Goal: Information Seeking & Learning: Learn about a topic

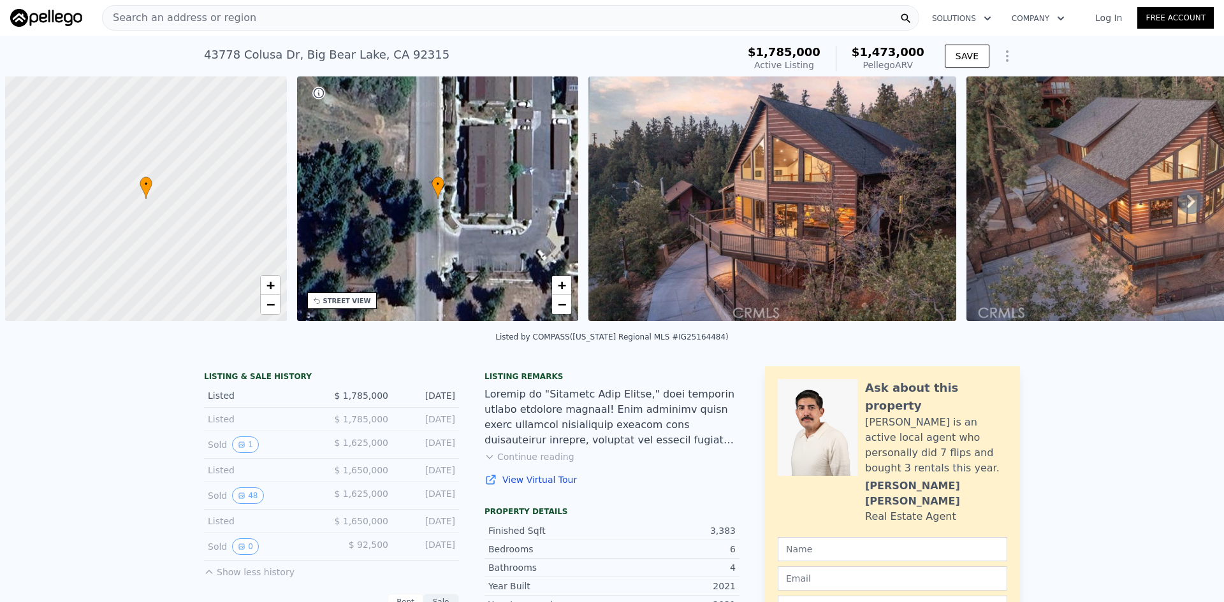
scroll to position [0, 5]
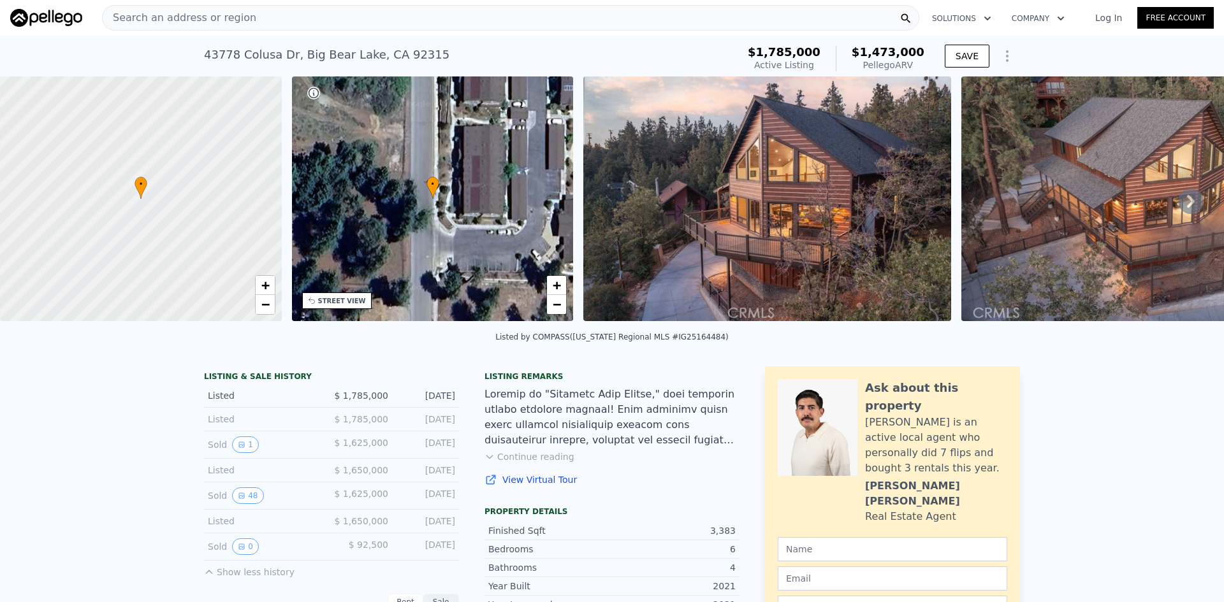
click at [254, 17] on div "Search an address or region" at bounding box center [510, 17] width 817 height 25
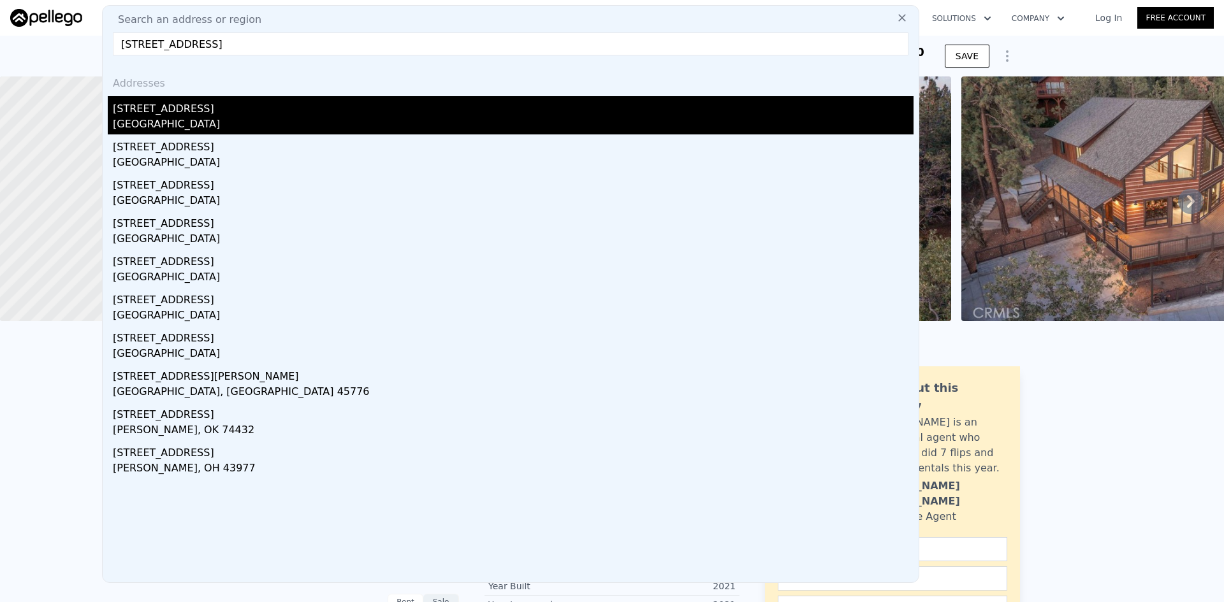
type input "[STREET_ADDRESS]"
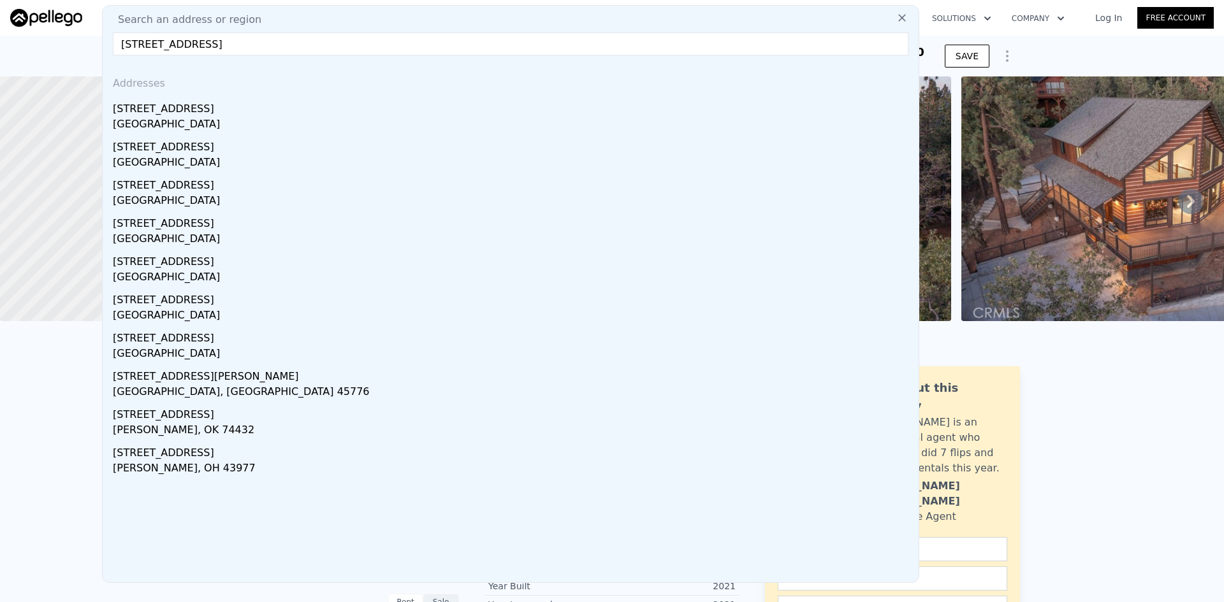
drag, startPoint x: 178, startPoint y: 112, endPoint x: 222, endPoint y: 116, distance: 44.1
click at [178, 112] on div "[STREET_ADDRESS]" at bounding box center [513, 106] width 801 height 20
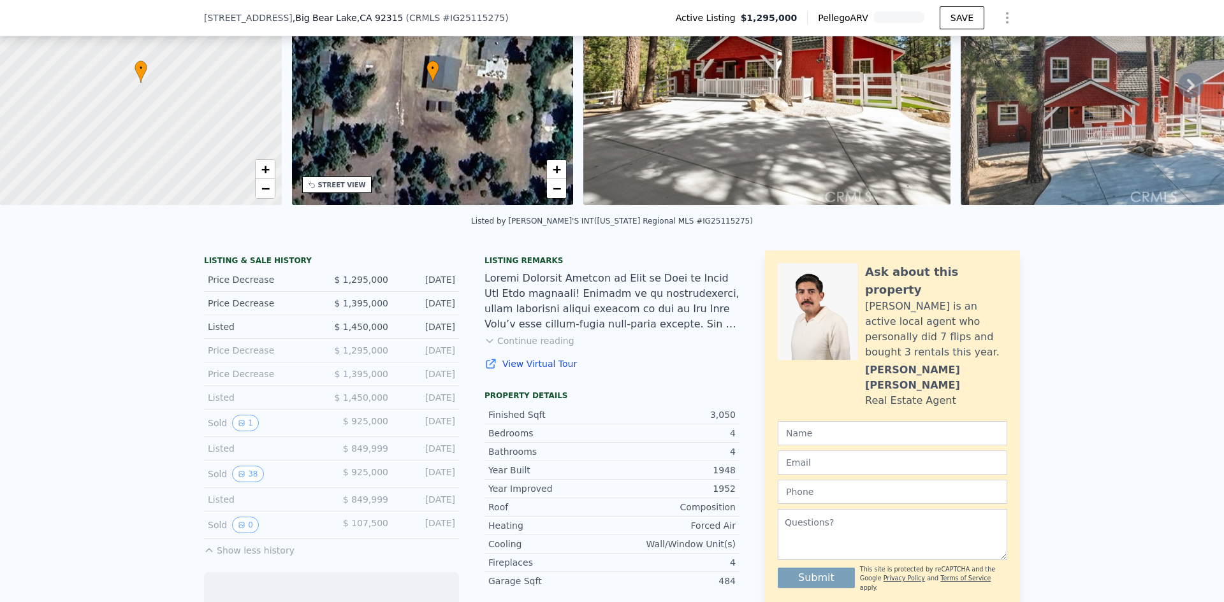
scroll to position [123, 0]
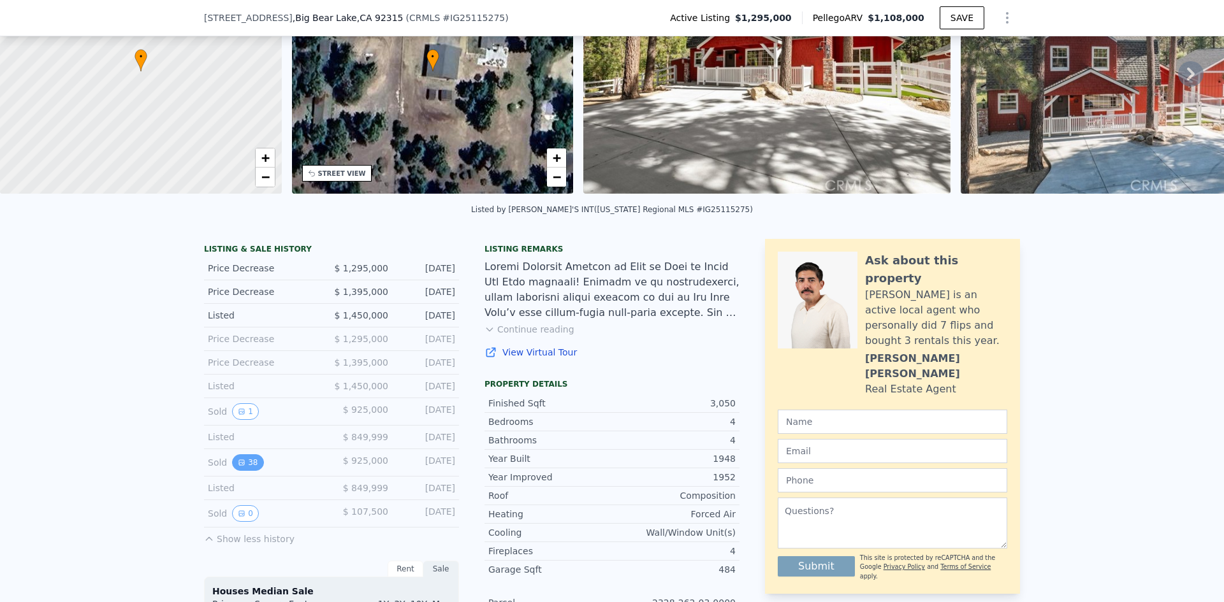
click at [242, 470] on button "38" at bounding box center [247, 462] width 31 height 17
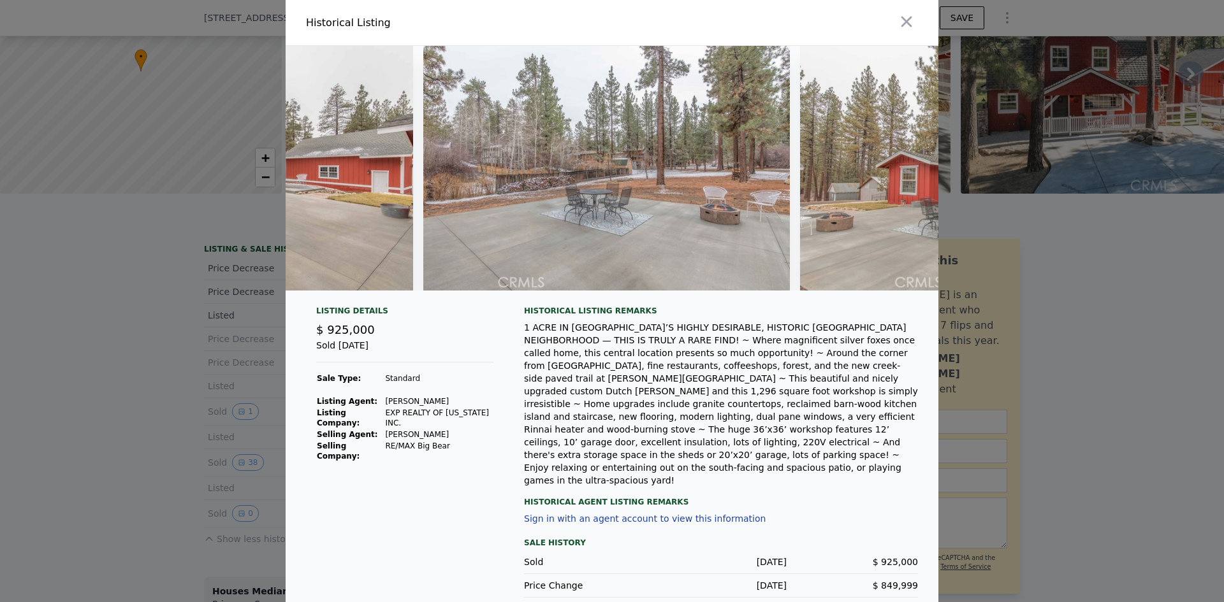
scroll to position [0, 10675]
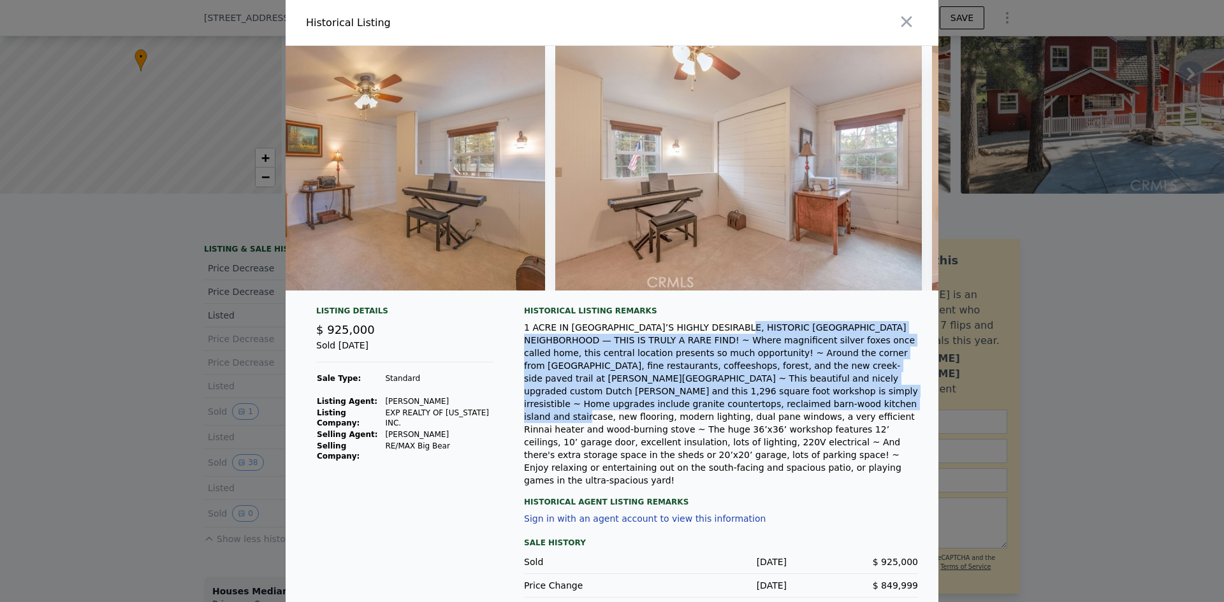
drag, startPoint x: 727, startPoint y: 342, endPoint x: 857, endPoint y: 413, distance: 148.0
click at [857, 413] on div "1 ACRE IN [GEOGRAPHIC_DATA]’S HIGHLY DESIRABLE, HISTORIC [GEOGRAPHIC_DATA] NEIG…" at bounding box center [721, 404] width 394 height 166
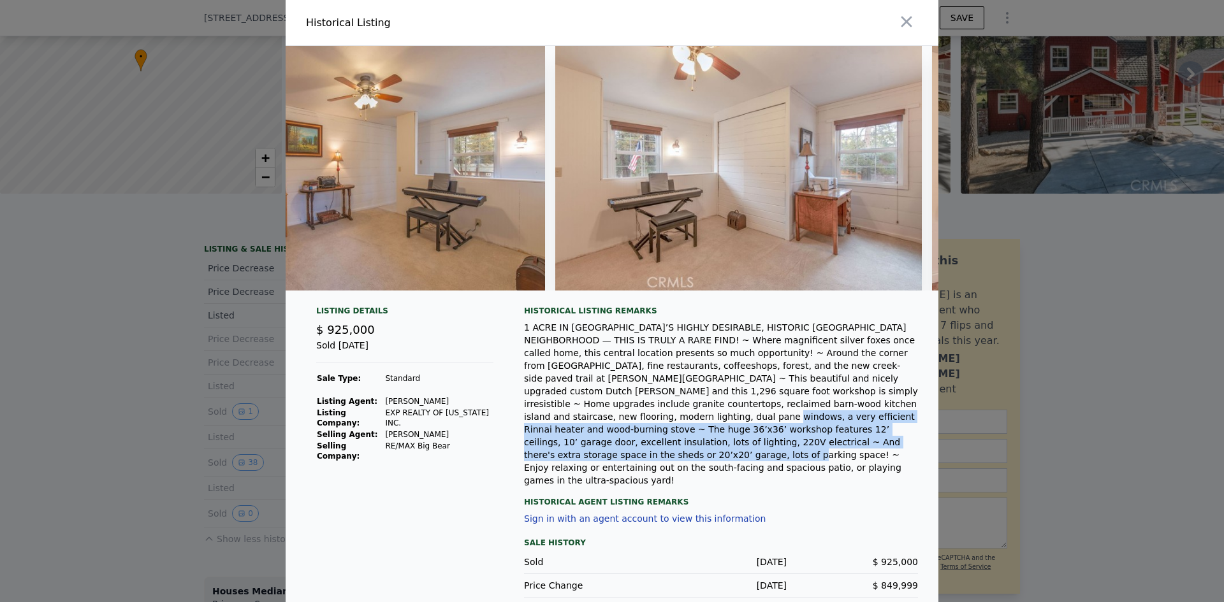
drag, startPoint x: 638, startPoint y: 422, endPoint x: 846, endPoint y: 446, distance: 209.8
click at [846, 446] on div "1 ACRE IN [GEOGRAPHIC_DATA]’S HIGHLY DESIRABLE, HISTORIC [GEOGRAPHIC_DATA] NEIG…" at bounding box center [721, 404] width 394 height 166
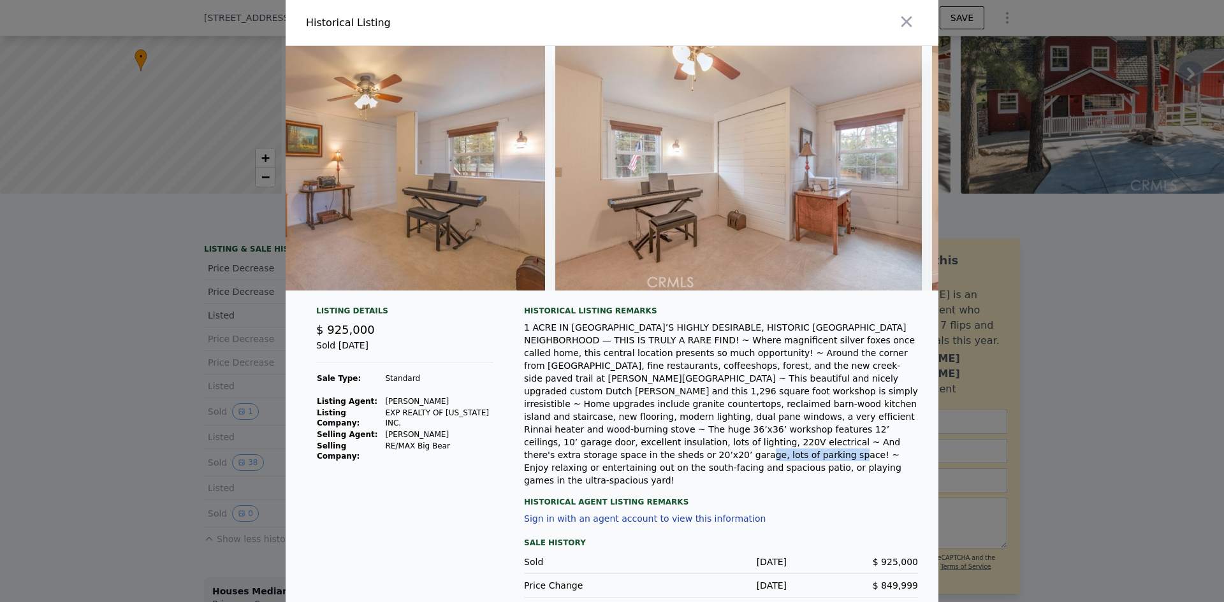
drag, startPoint x: 795, startPoint y: 448, endPoint x: 873, endPoint y: 446, distance: 77.1
click at [873, 446] on div "1 ACRE IN [GEOGRAPHIC_DATA]’S HIGHLY DESIRABLE, HISTORIC [GEOGRAPHIC_DATA] NEIG…" at bounding box center [721, 404] width 394 height 166
drag, startPoint x: 771, startPoint y: 430, endPoint x: 844, endPoint y: 430, distance: 73.3
click at [844, 430] on div "1 ACRE IN [GEOGRAPHIC_DATA]’S HIGHLY DESIRABLE, HISTORIC [GEOGRAPHIC_DATA] NEIG…" at bounding box center [721, 404] width 394 height 166
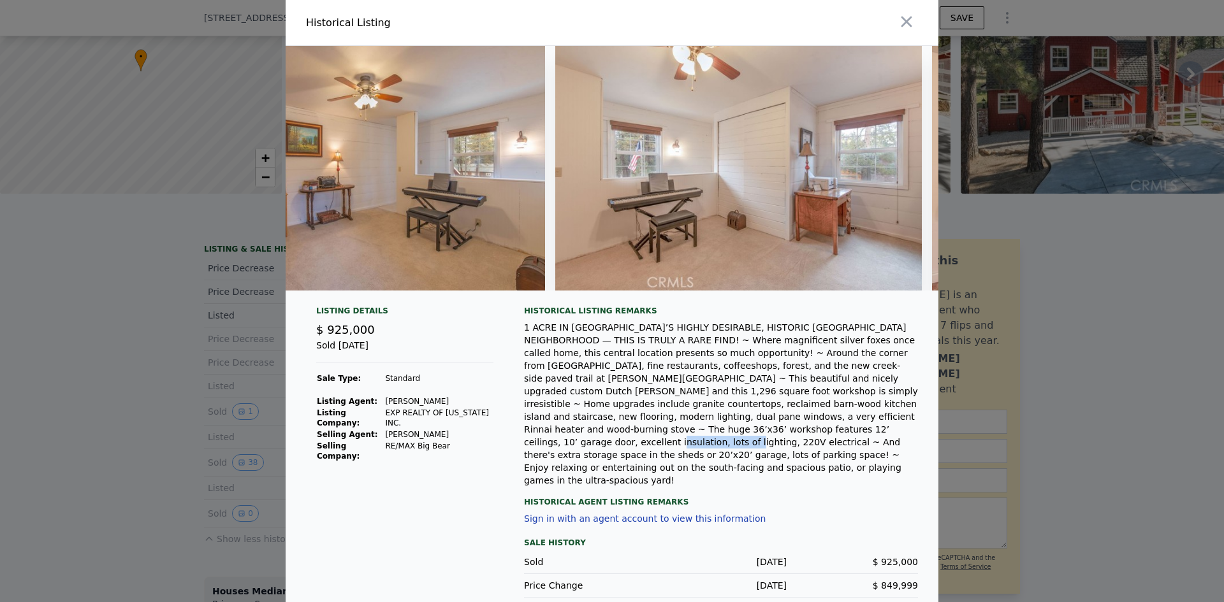
click at [844, 430] on div "1 ACRE IN [GEOGRAPHIC_DATA]’S HIGHLY DESIRABLE, HISTORIC [GEOGRAPHIC_DATA] NEIG…" at bounding box center [721, 404] width 394 height 166
drag, startPoint x: 791, startPoint y: 423, endPoint x: 815, endPoint y: 436, distance: 27.4
click at [815, 436] on div "1 ACRE IN [GEOGRAPHIC_DATA]’S HIGHLY DESIRABLE, HISTORIC [GEOGRAPHIC_DATA] NEIG…" at bounding box center [721, 404] width 394 height 166
drag, startPoint x: 766, startPoint y: 406, endPoint x: 853, endPoint y: 402, distance: 86.8
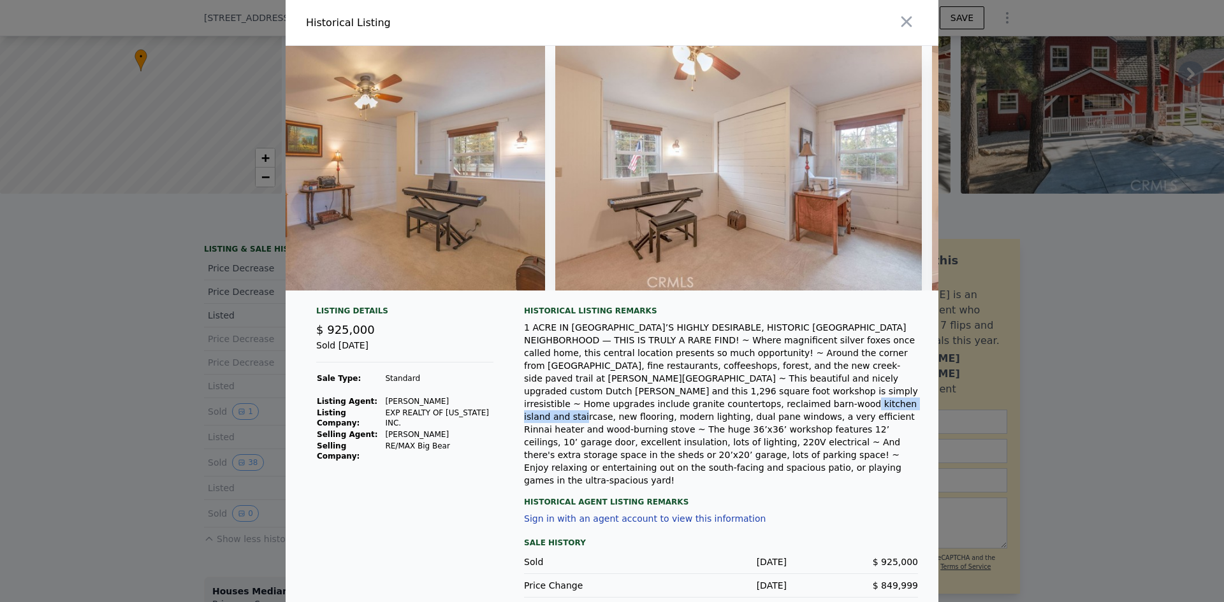
click at [853, 402] on div "1 ACRE IN [GEOGRAPHIC_DATA]’S HIGHLY DESIRABLE, HISTORIC [GEOGRAPHIC_DATA] NEIG…" at bounding box center [721, 404] width 394 height 166
drag, startPoint x: 563, startPoint y: 394, endPoint x: 825, endPoint y: 396, distance: 261.3
click at [807, 398] on div "1 ACRE IN [GEOGRAPHIC_DATA]’S HIGHLY DESIRABLE, HISTORIC [GEOGRAPHIC_DATA] NEIG…" at bounding box center [721, 404] width 394 height 166
click at [825, 395] on div "1 ACRE IN [GEOGRAPHIC_DATA]’S HIGHLY DESIRABLE, HISTORIC [GEOGRAPHIC_DATA] NEIG…" at bounding box center [721, 404] width 394 height 166
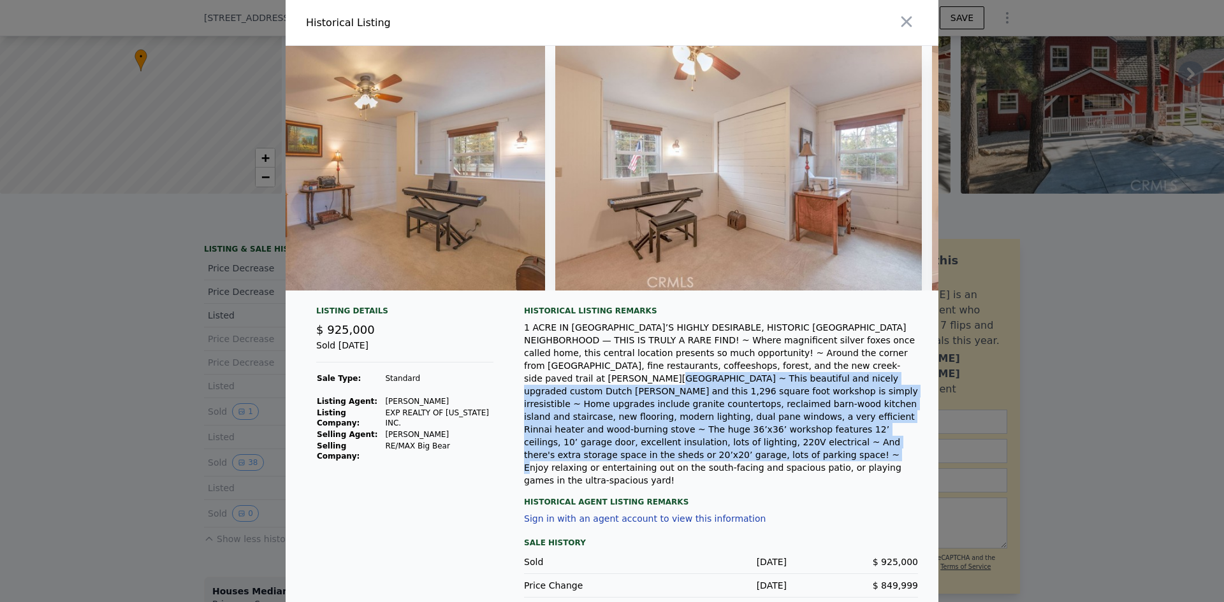
drag, startPoint x: 734, startPoint y: 382, endPoint x: 902, endPoint y: 441, distance: 177.6
click at [902, 441] on div "1 ACRE IN [GEOGRAPHIC_DATA]’S HIGHLY DESIRABLE, HISTORIC [GEOGRAPHIC_DATA] NEIG…" at bounding box center [721, 404] width 394 height 166
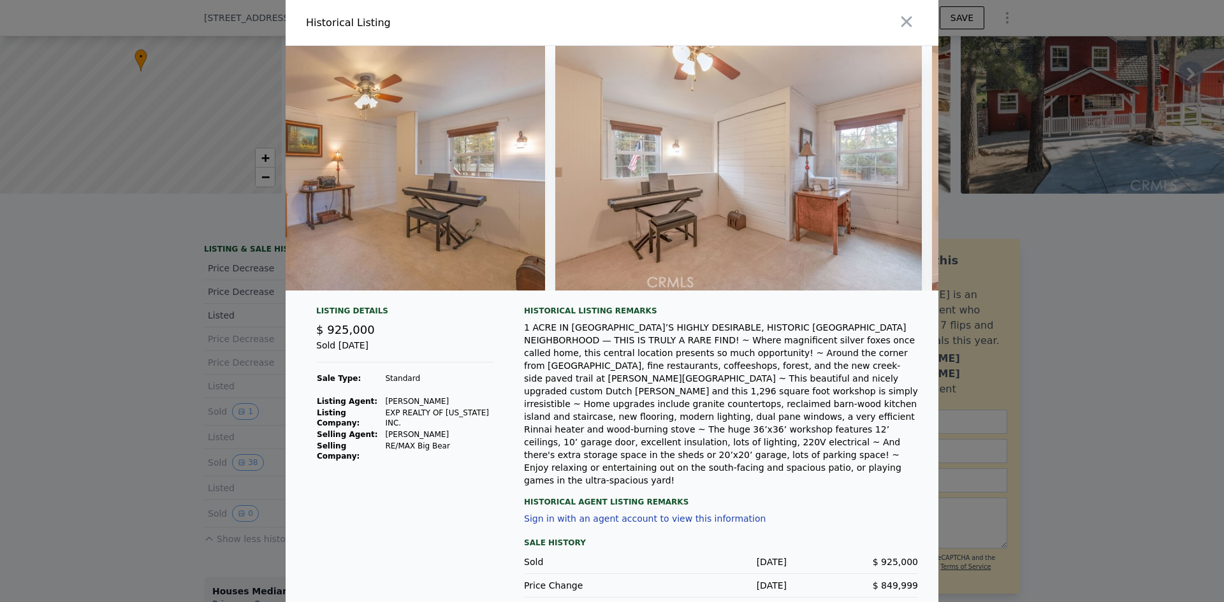
click at [839, 452] on div "1 ACRE IN [GEOGRAPHIC_DATA]’S HIGHLY DESIRABLE, HISTORIC [GEOGRAPHIC_DATA] NEIG…" at bounding box center [721, 404] width 394 height 166
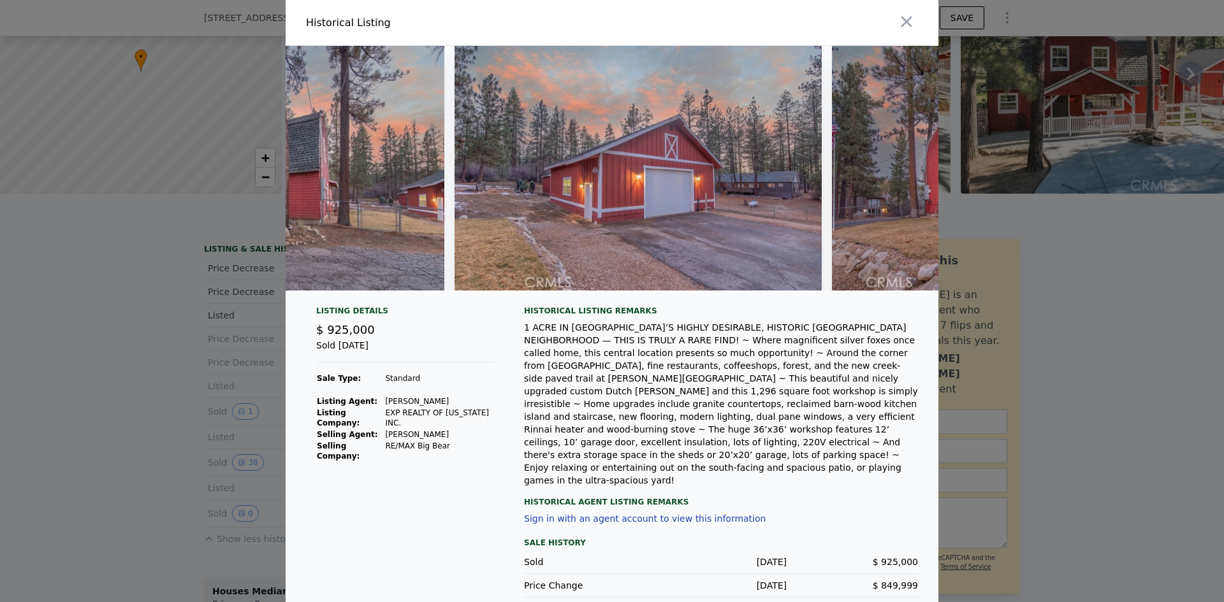
scroll to position [0, 552]
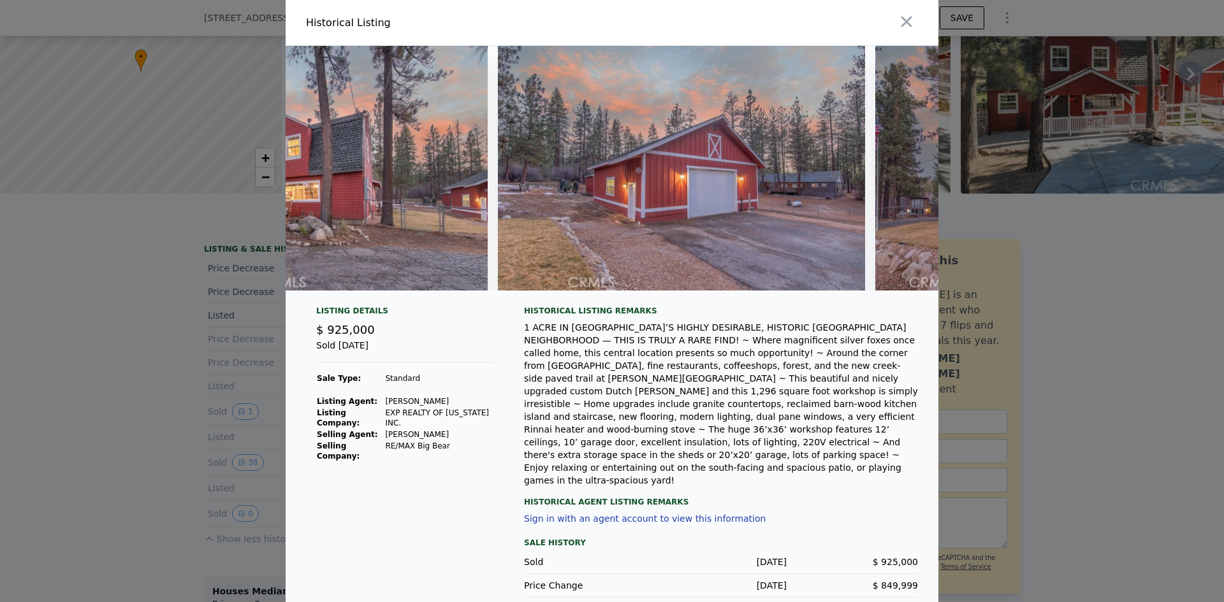
click at [1073, 273] on div at bounding box center [612, 301] width 1224 height 602
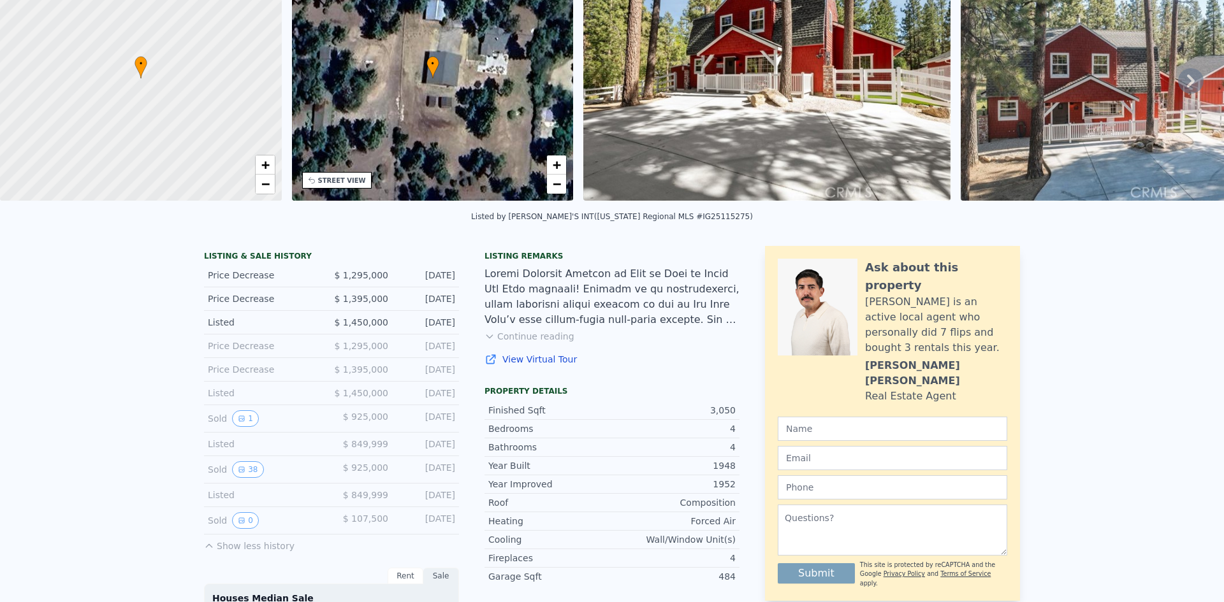
scroll to position [0, 0]
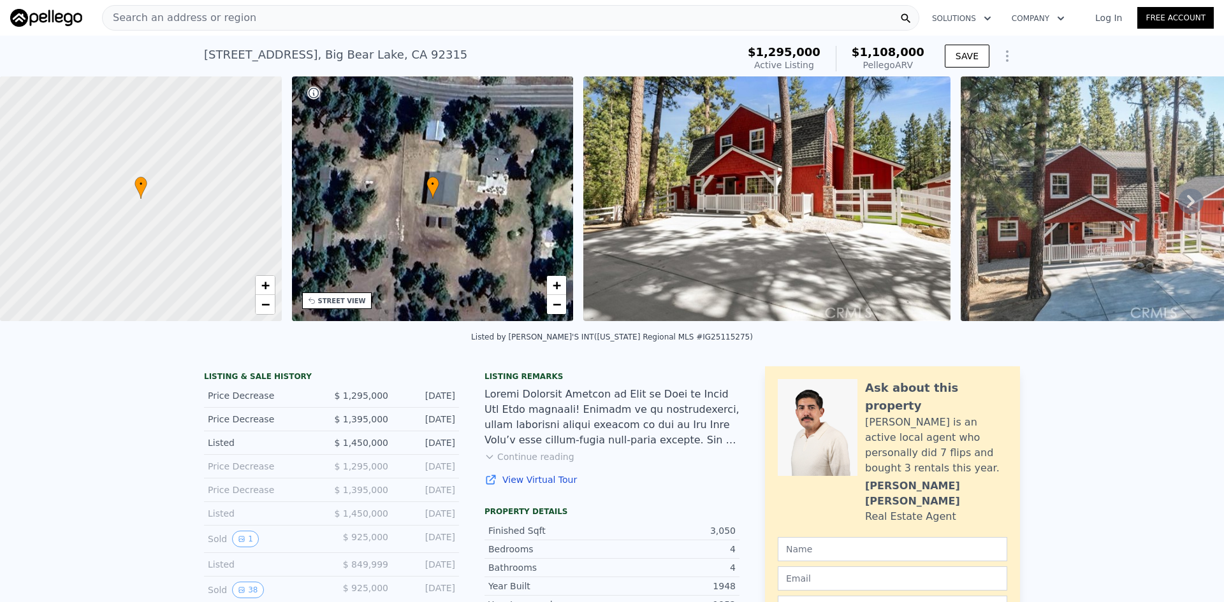
click at [252, 15] on div "Search an address or region" at bounding box center [510, 17] width 817 height 25
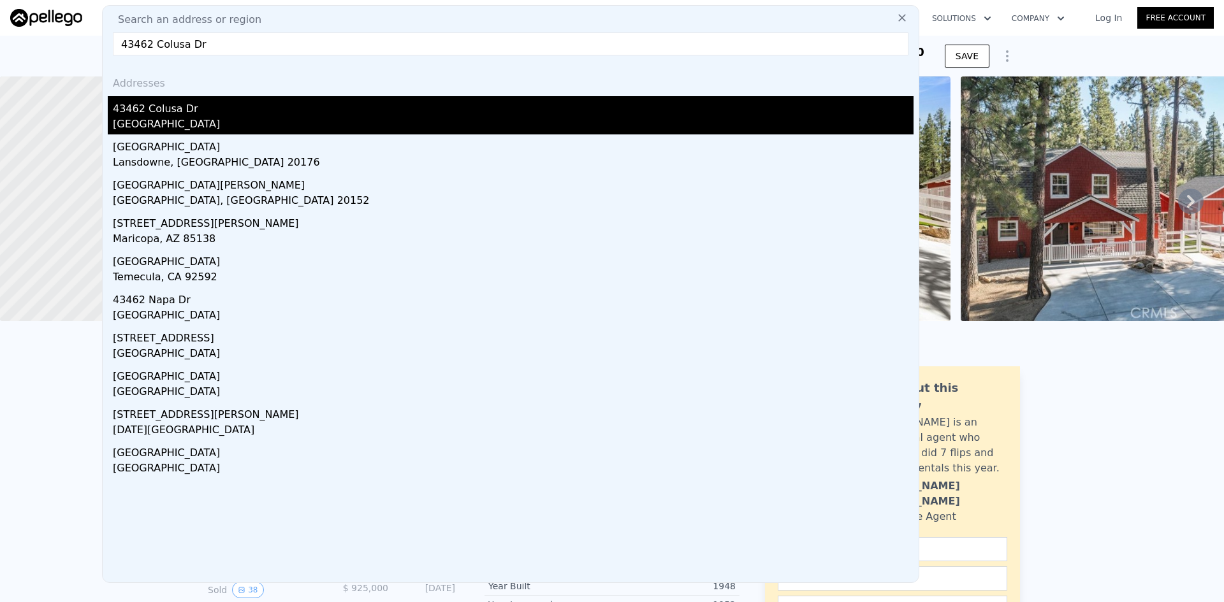
type input "43462 Colusa Dr"
click at [198, 114] on div "43462 Colusa Dr" at bounding box center [513, 106] width 801 height 20
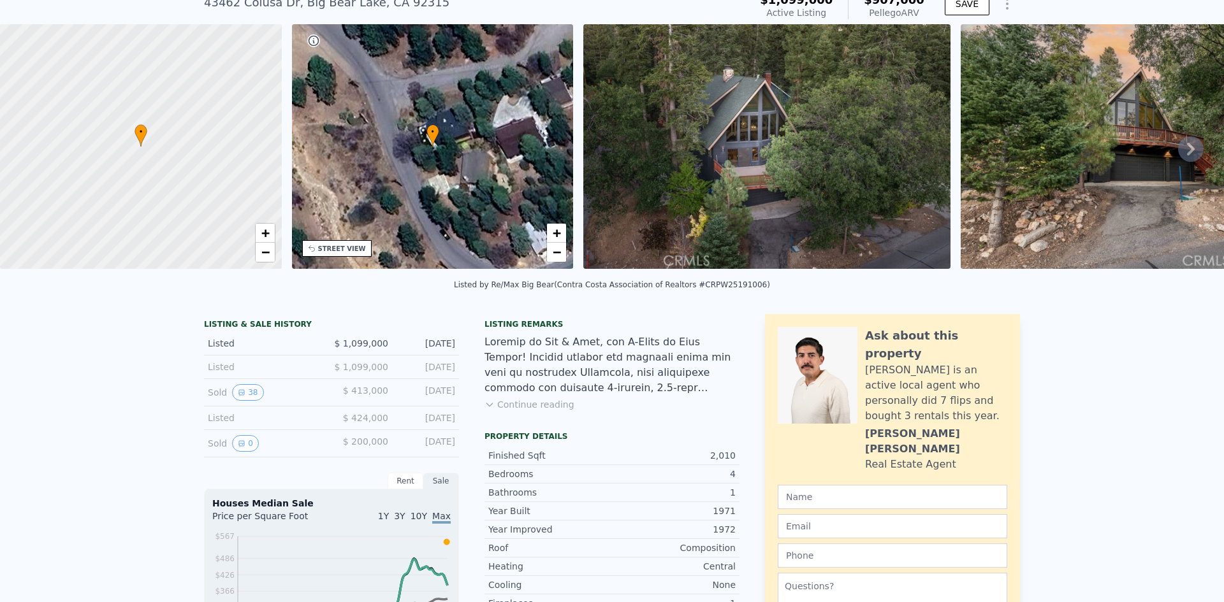
scroll to position [123, 0]
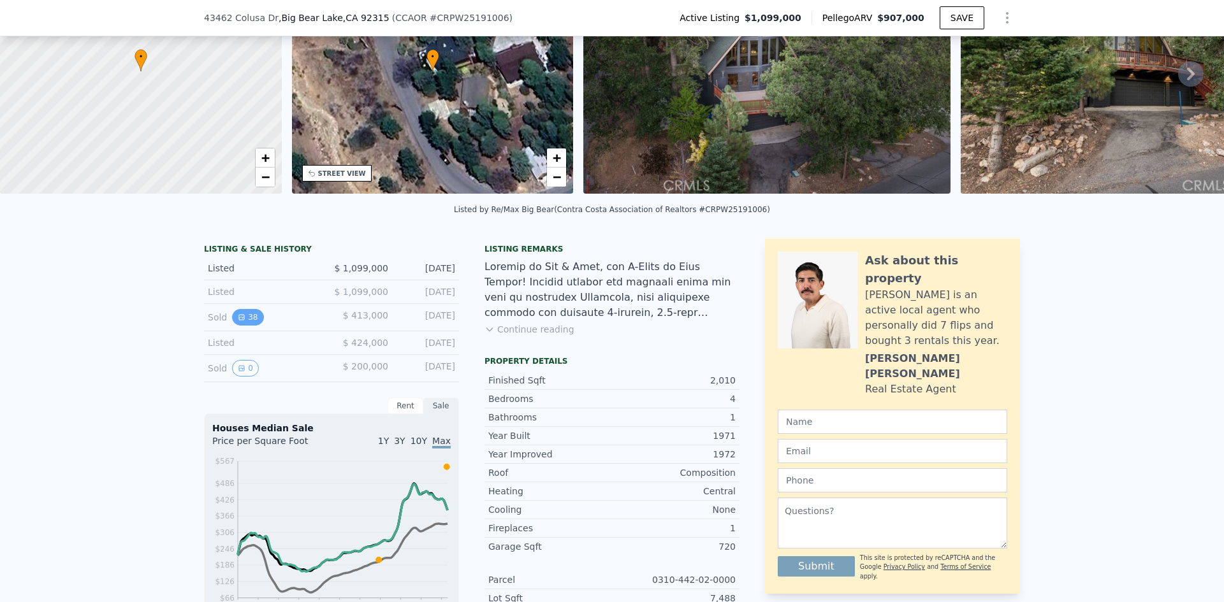
click at [238, 321] on icon "View historical data" at bounding box center [242, 318] width 8 height 8
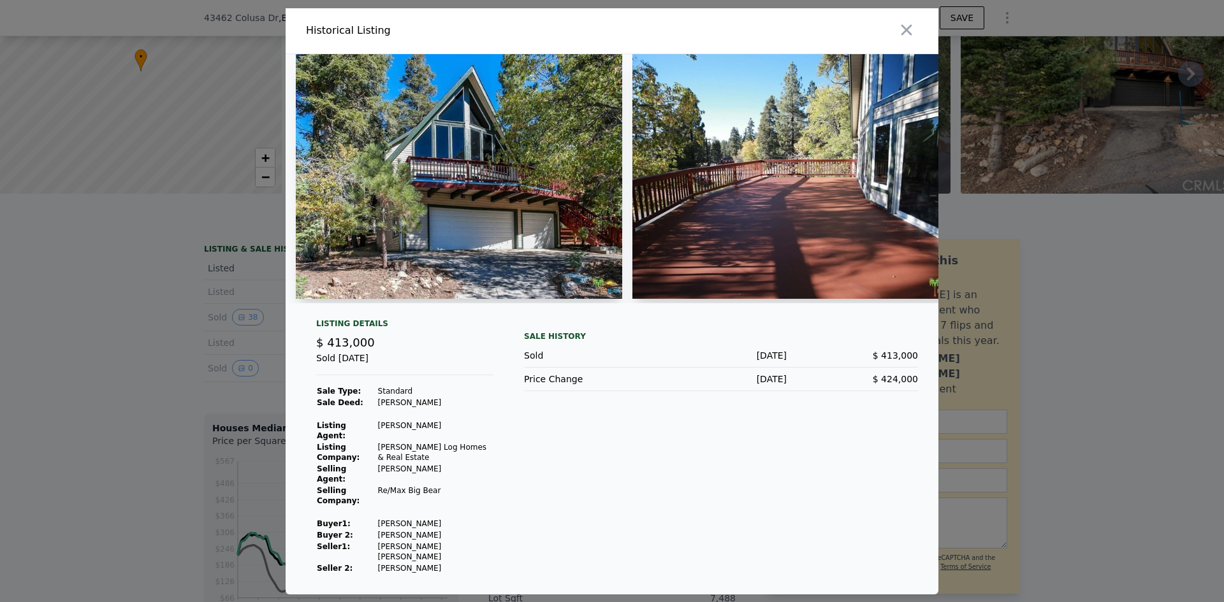
click at [520, 245] on img at bounding box center [459, 176] width 326 height 245
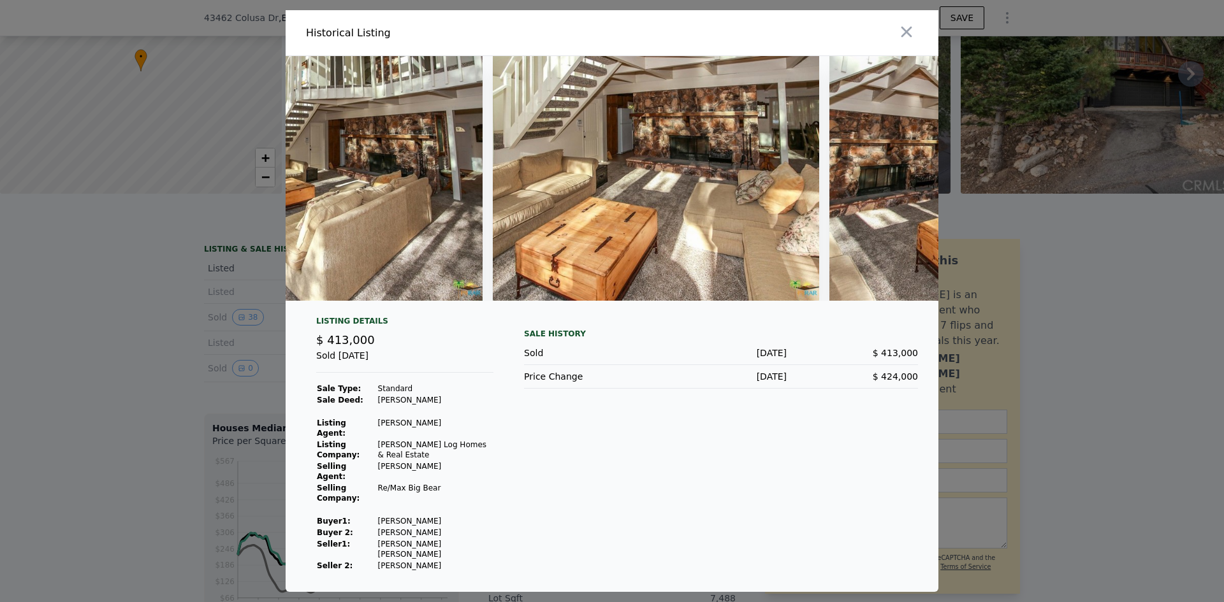
scroll to position [0, 1589]
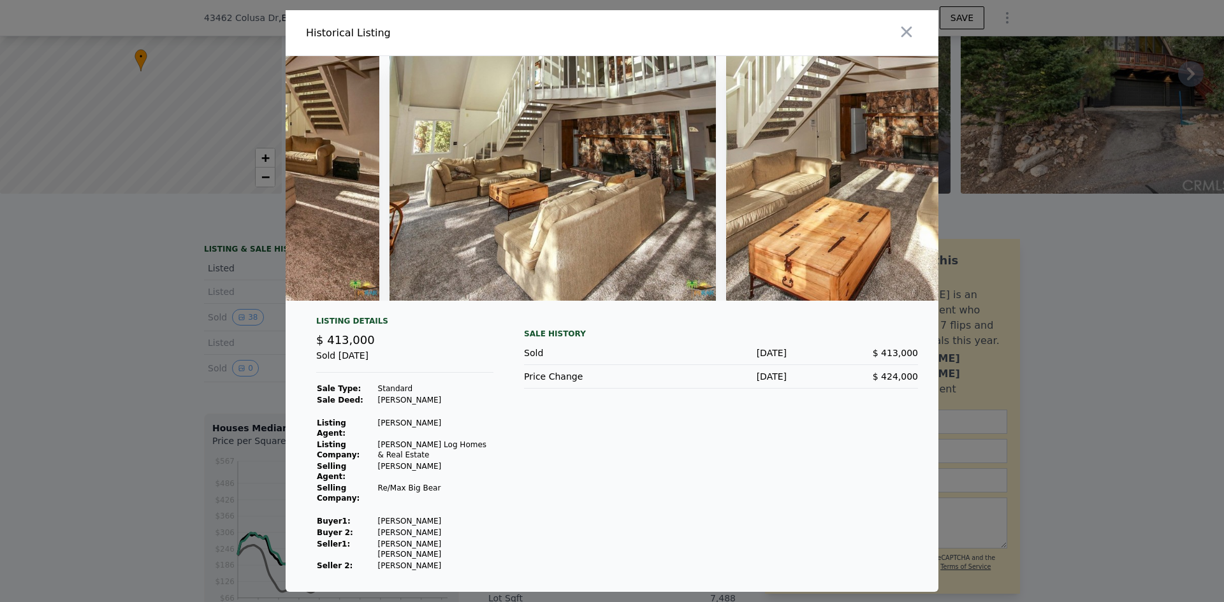
click at [994, 232] on div at bounding box center [612, 301] width 1224 height 602
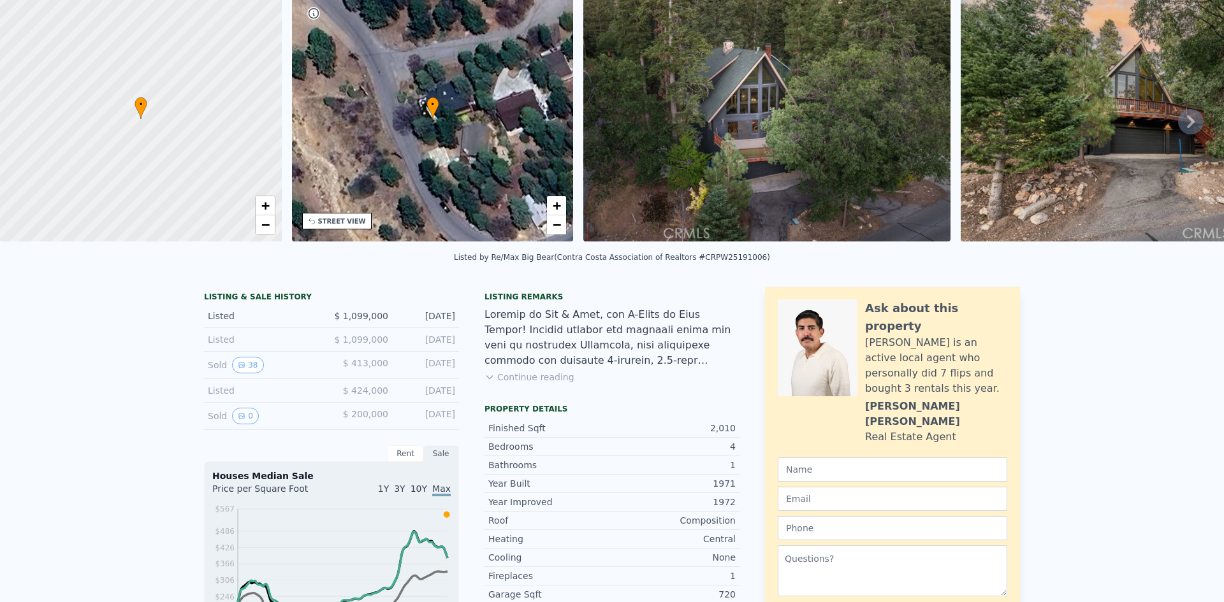
scroll to position [4, 0]
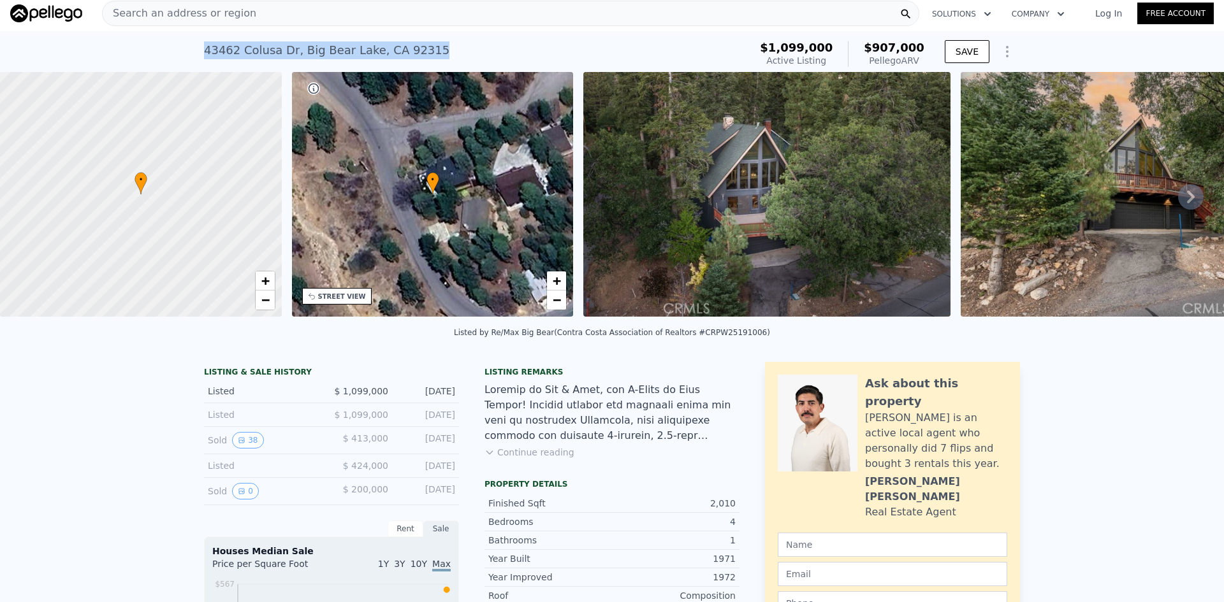
drag, startPoint x: 196, startPoint y: 48, endPoint x: 427, endPoint y: 49, distance: 230.7
click at [427, 49] on div "[STREET_ADDRESS] Active at $1.099m (~ARV $907k ) $1,099,000 Active Listing $907…" at bounding box center [612, 51] width 1224 height 41
copy div "[STREET_ADDRESS]"
click at [250, 15] on div "Search an address or region" at bounding box center [510, 13] width 817 height 25
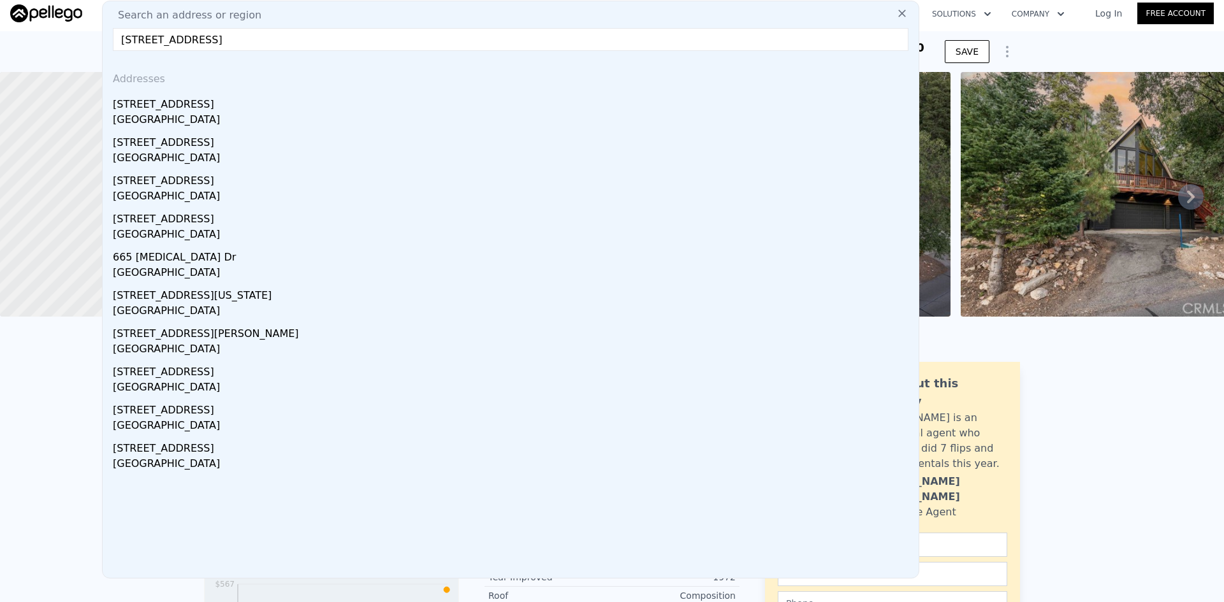
scroll to position [0, 0]
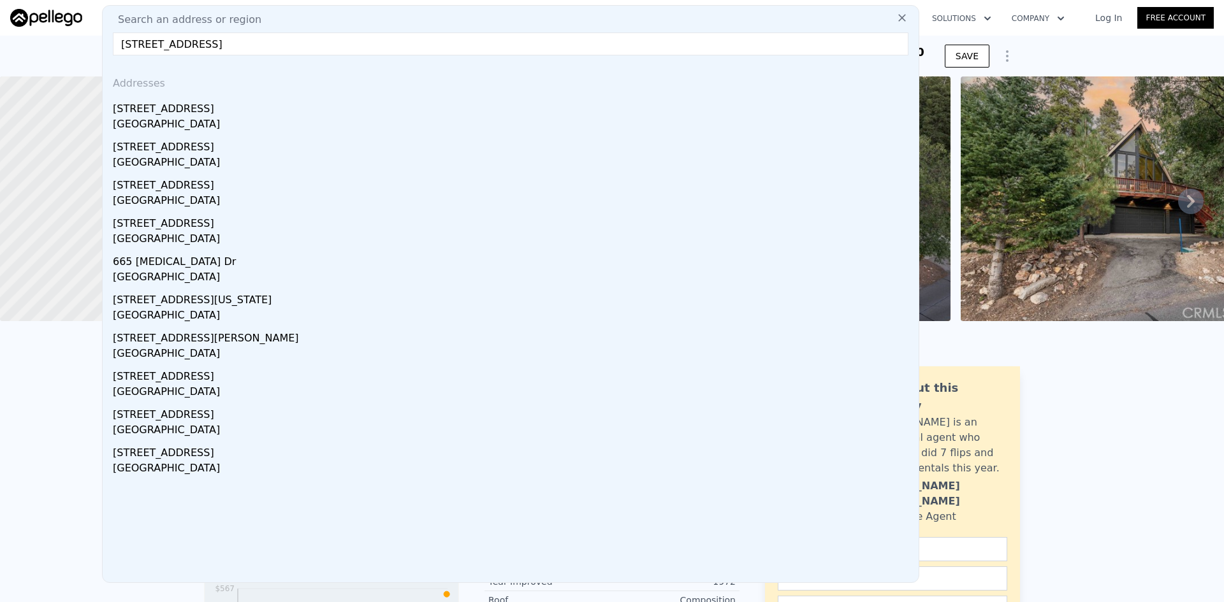
drag, startPoint x: 321, startPoint y: 42, endPoint x: 113, endPoint y: 42, distance: 207.8
click at [113, 42] on input "[STREET_ADDRESS]" at bounding box center [510, 44] width 795 height 23
paste input "text"
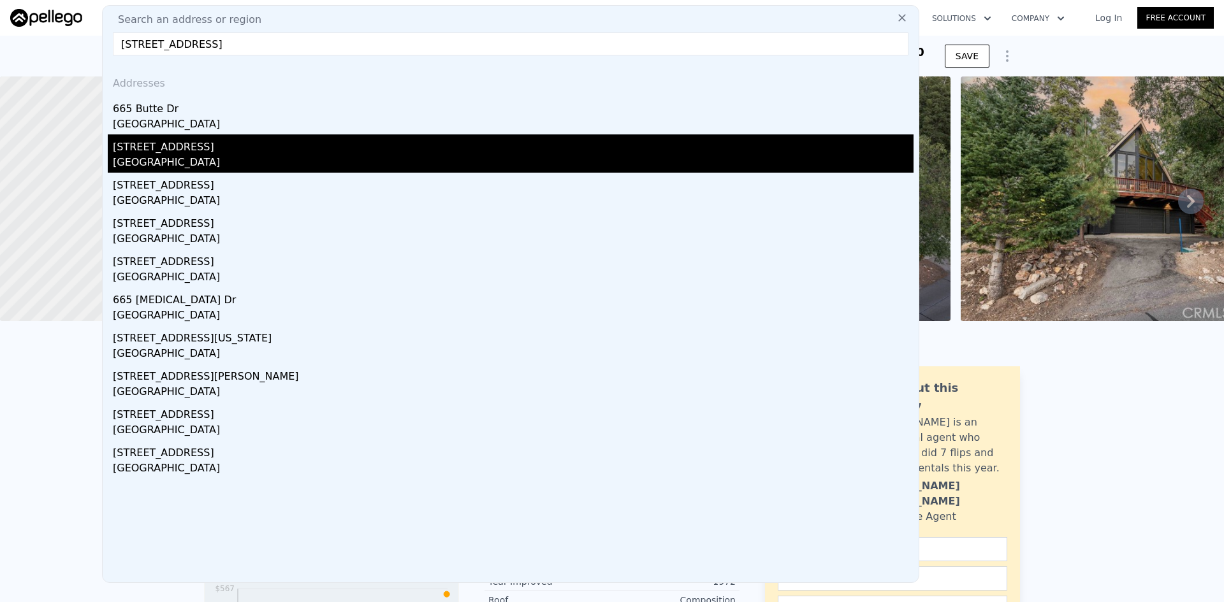
type input "[STREET_ADDRESS]"
click at [247, 156] on div "[GEOGRAPHIC_DATA]" at bounding box center [513, 164] width 801 height 18
